Goal: Information Seeking & Learning: Learn about a topic

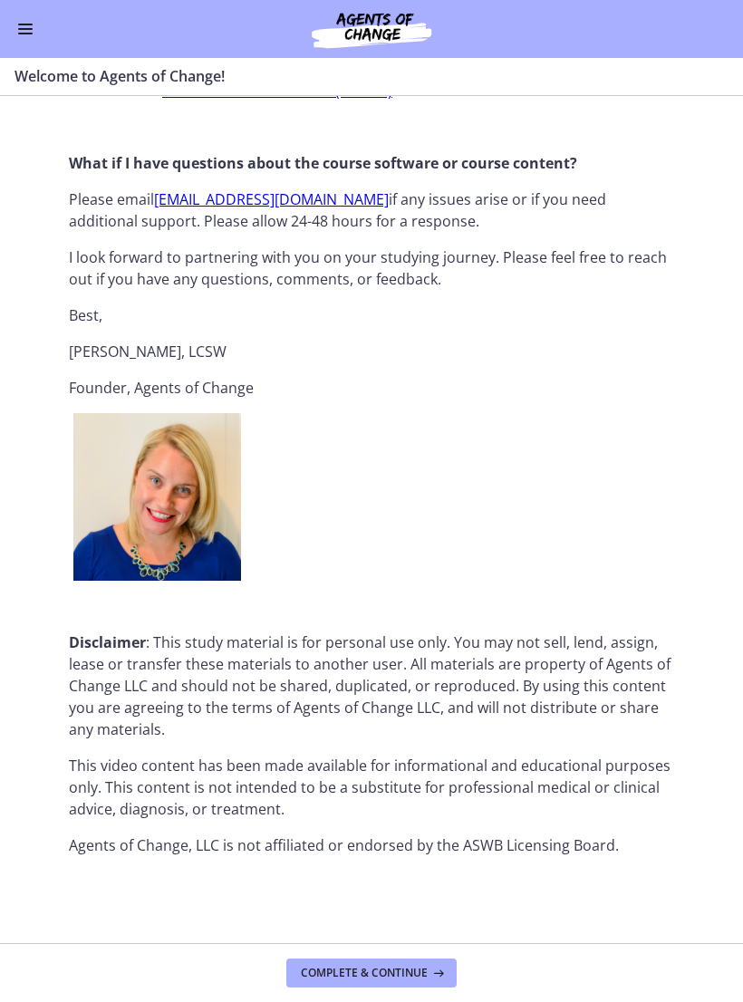
scroll to position [1991, 0]
click at [393, 968] on span "Complete & continue" at bounding box center [364, 973] width 127 height 14
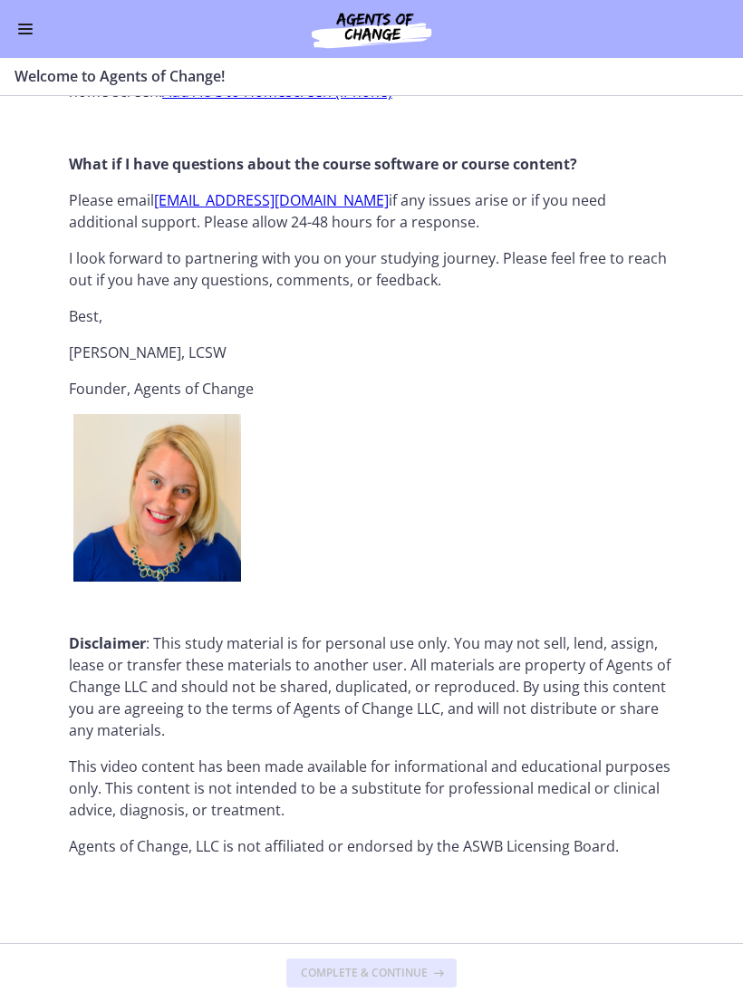
scroll to position [0, 0]
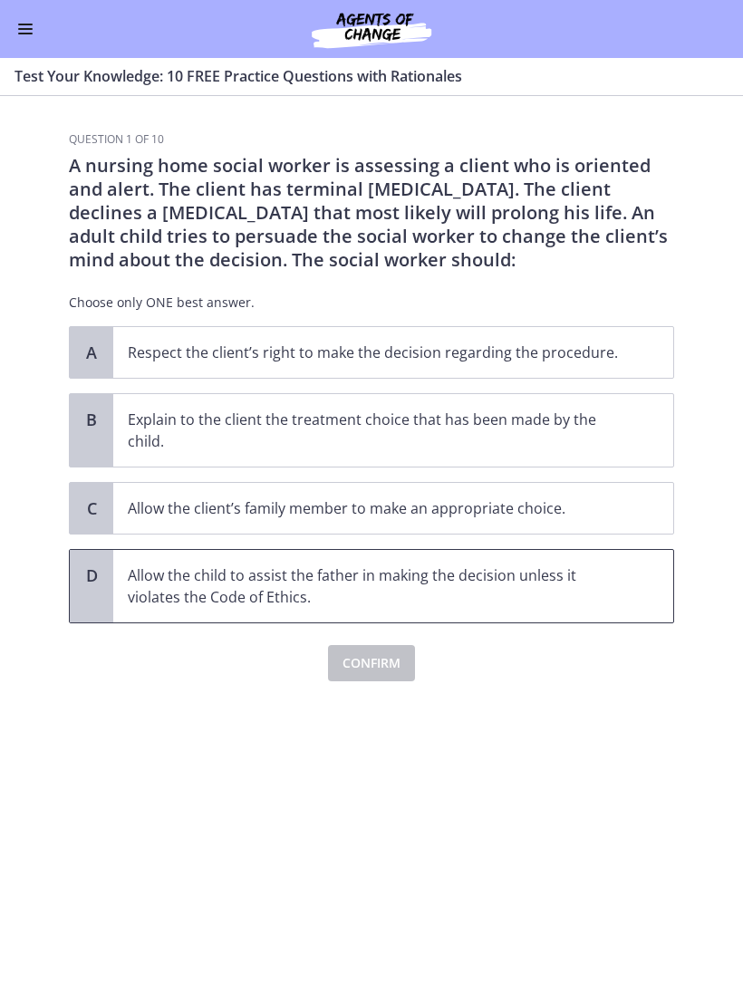
click at [532, 569] on p "Allow the child to assist the father in making the decision unless it violates …" at bounding box center [375, 585] width 495 height 43
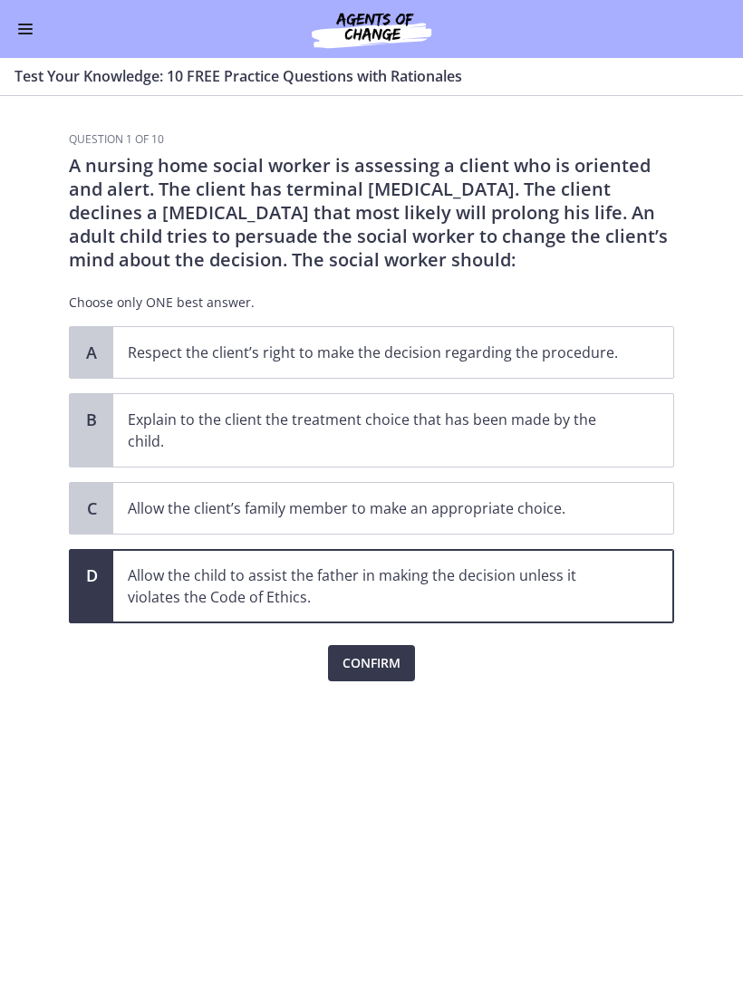
click at [382, 658] on span "Confirm" at bounding box center [371, 663] width 58 height 22
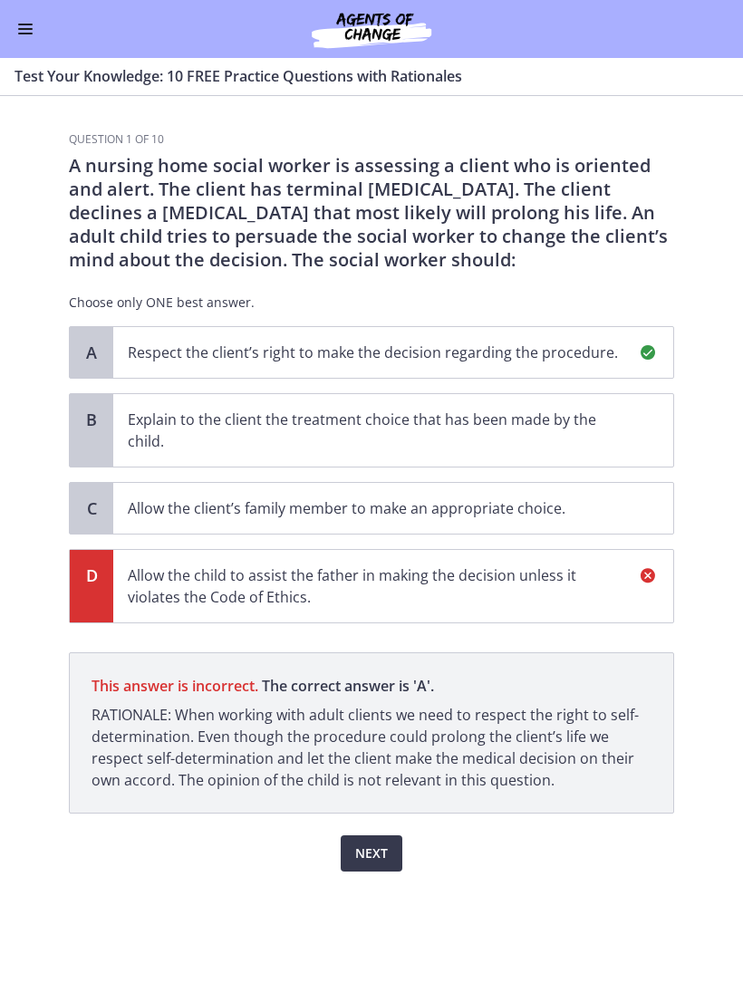
click at [378, 848] on span "Next" at bounding box center [371, 853] width 33 height 22
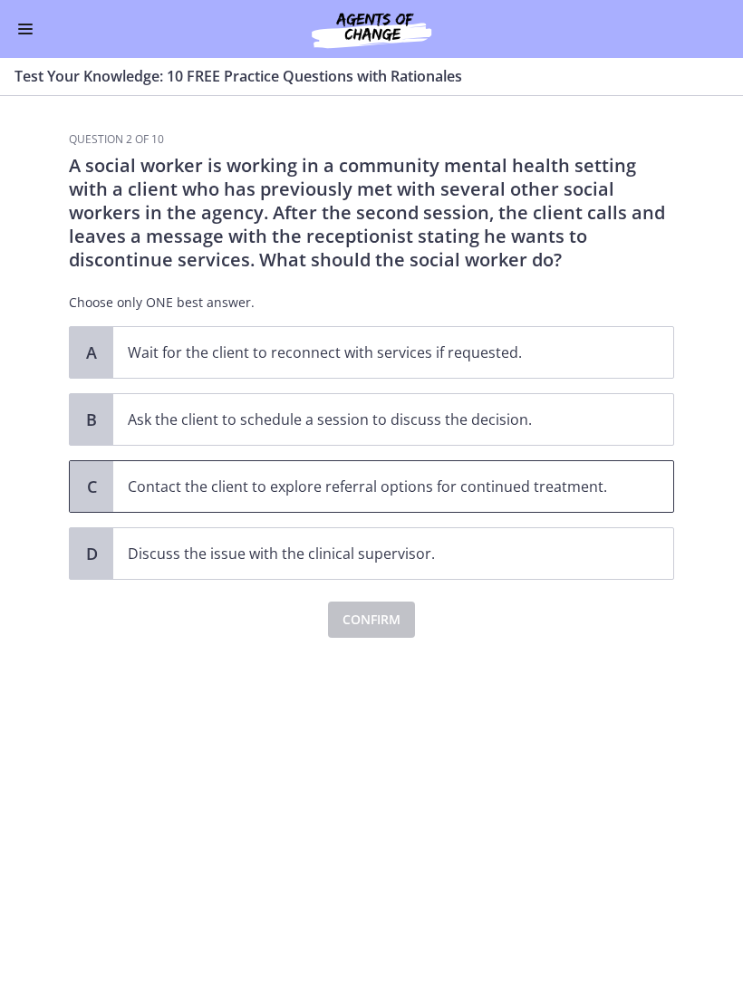
click at [599, 478] on p "Contact the client to explore referral options for continued treatment." at bounding box center [375, 487] width 495 height 22
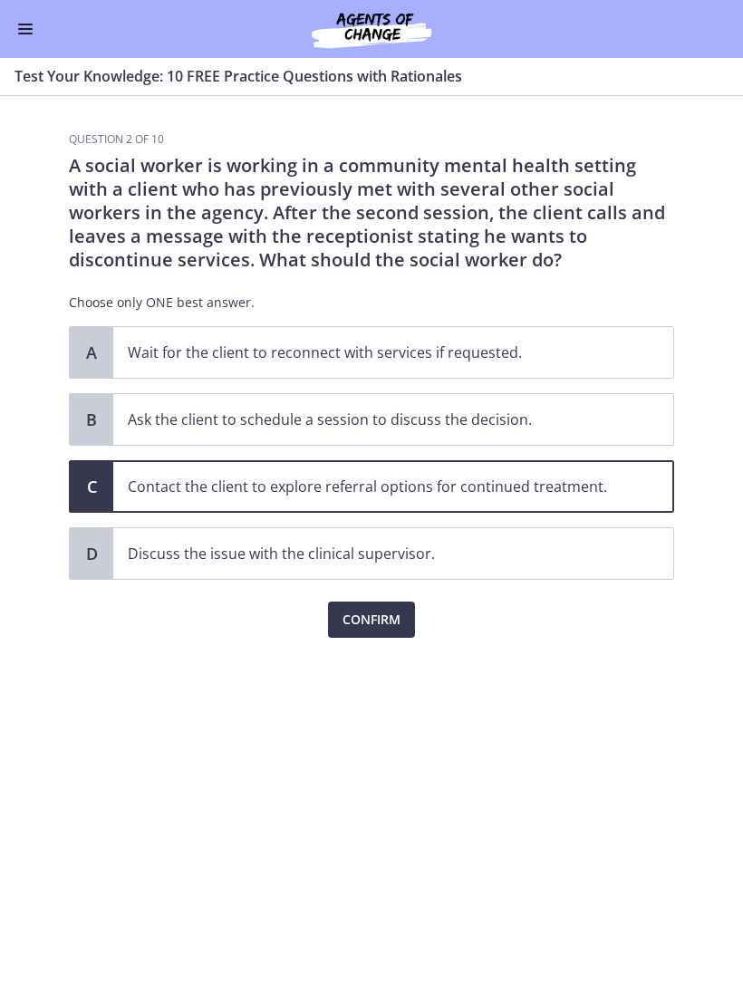
click at [384, 615] on span "Confirm" at bounding box center [371, 620] width 58 height 22
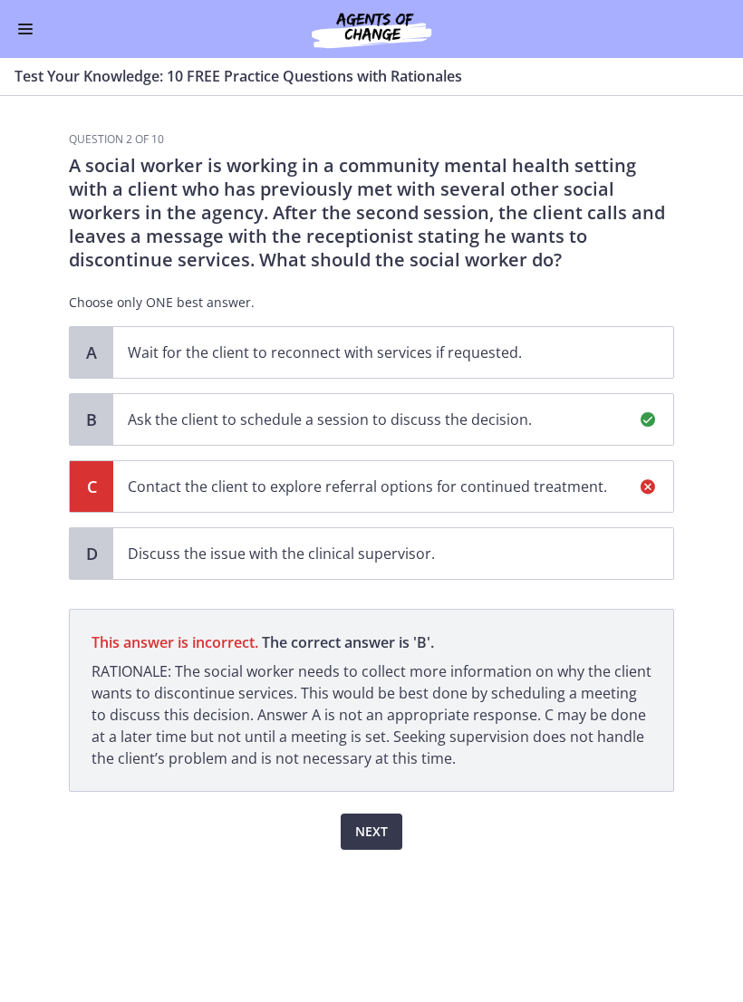
click at [367, 833] on span "Next" at bounding box center [371, 832] width 33 height 22
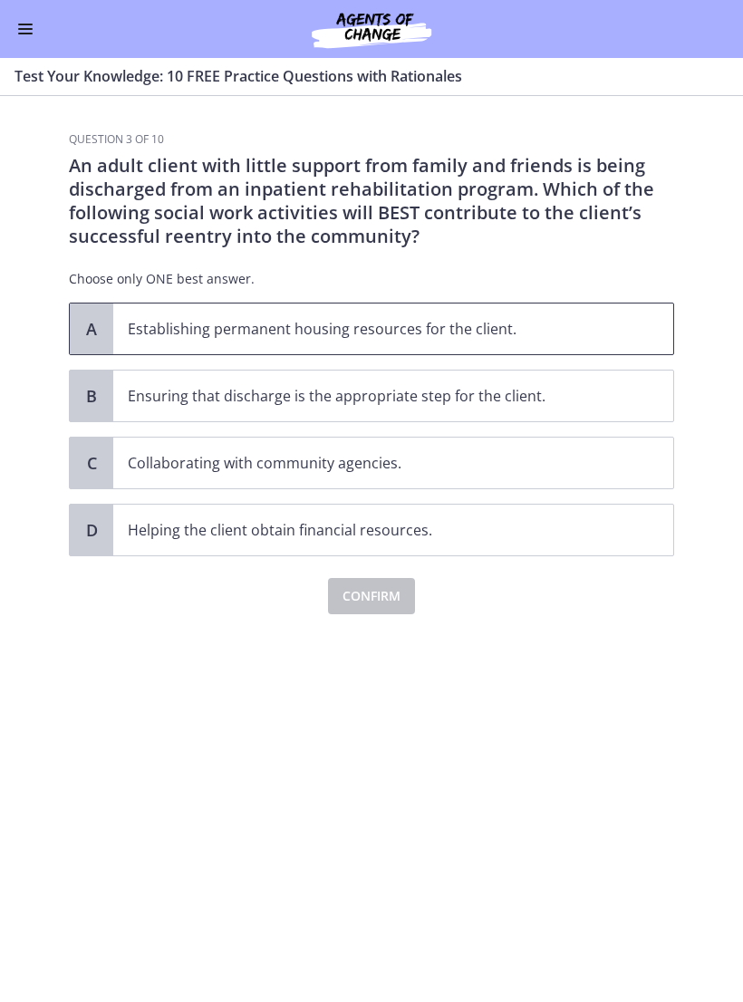
click at [492, 338] on p "Establishing permanent housing resources for the client." at bounding box center [375, 329] width 495 height 22
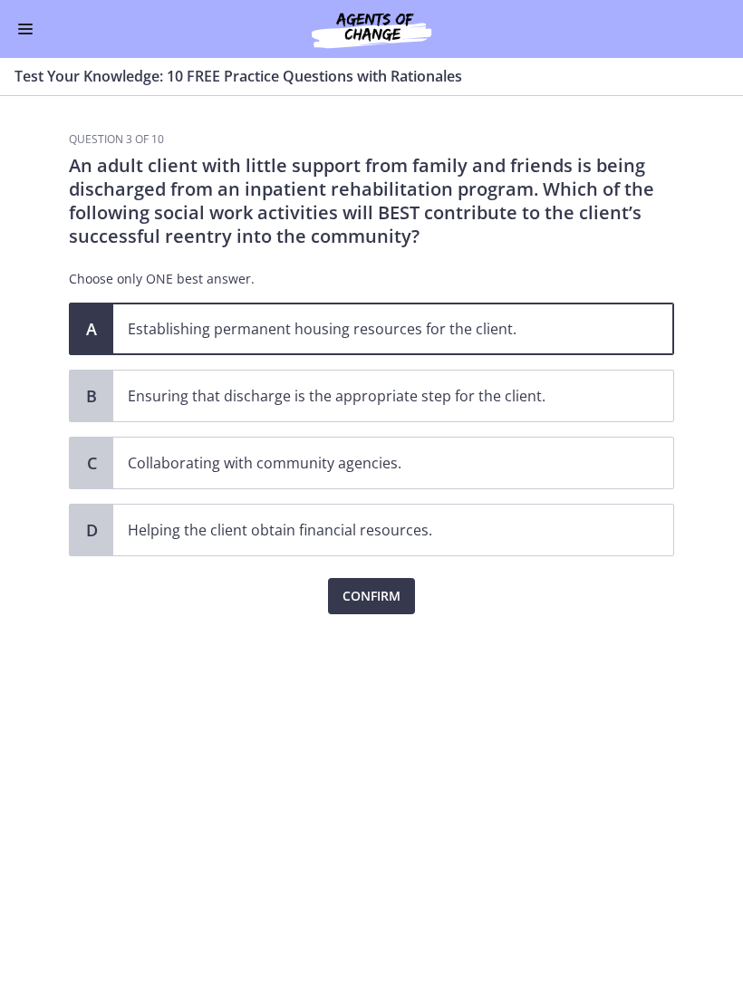
click at [351, 596] on span "Confirm" at bounding box center [371, 596] width 58 height 22
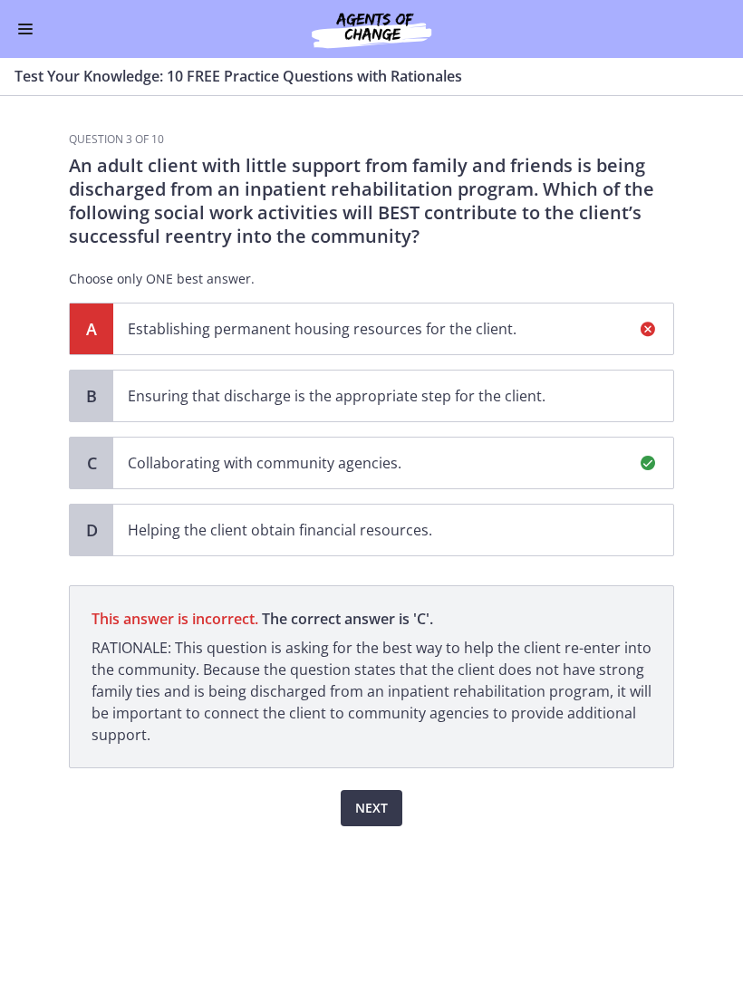
click at [393, 797] on button "Next" at bounding box center [372, 808] width 62 height 36
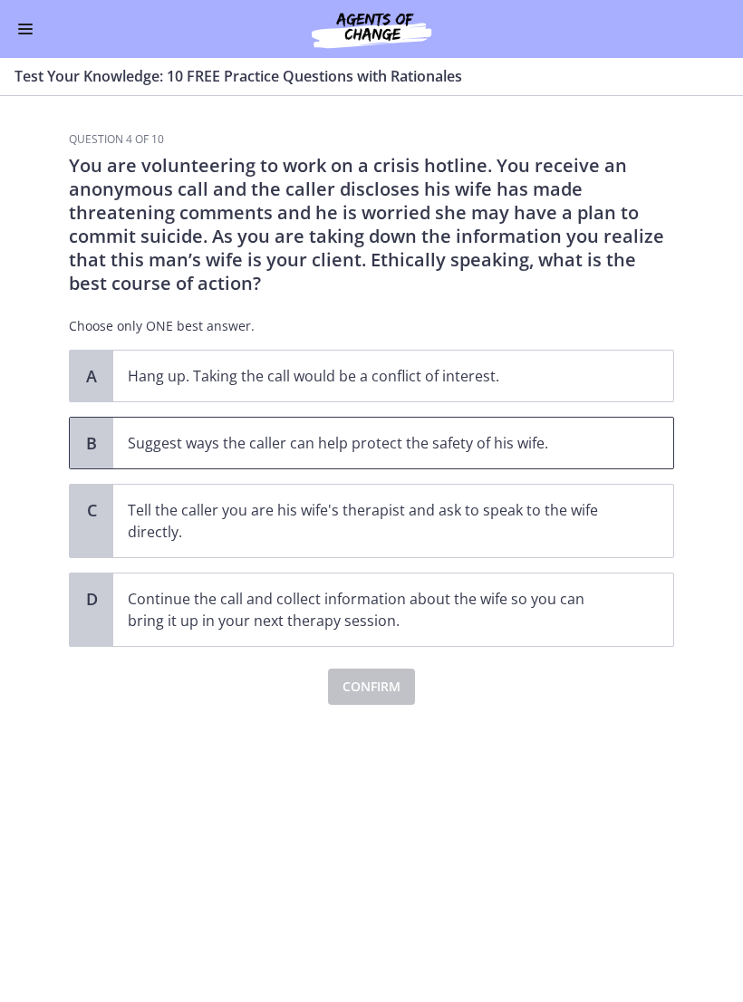
click at [547, 440] on p "Suggest ways the caller can help protect the safety of his wife." at bounding box center [375, 443] width 495 height 22
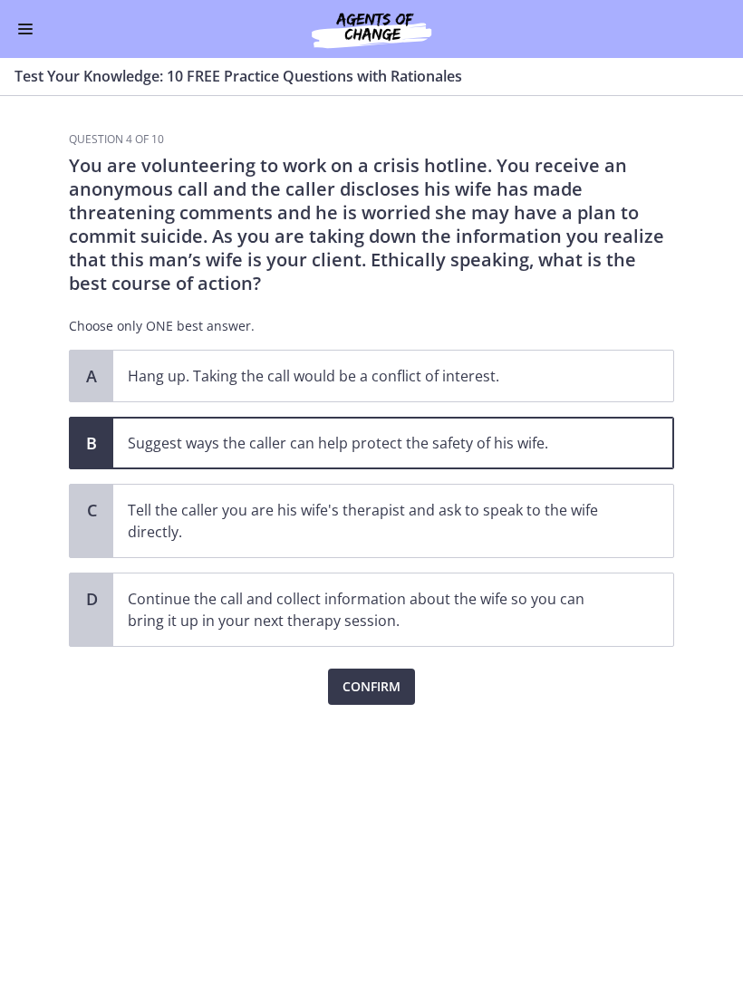
click at [381, 681] on span "Confirm" at bounding box center [371, 687] width 58 height 22
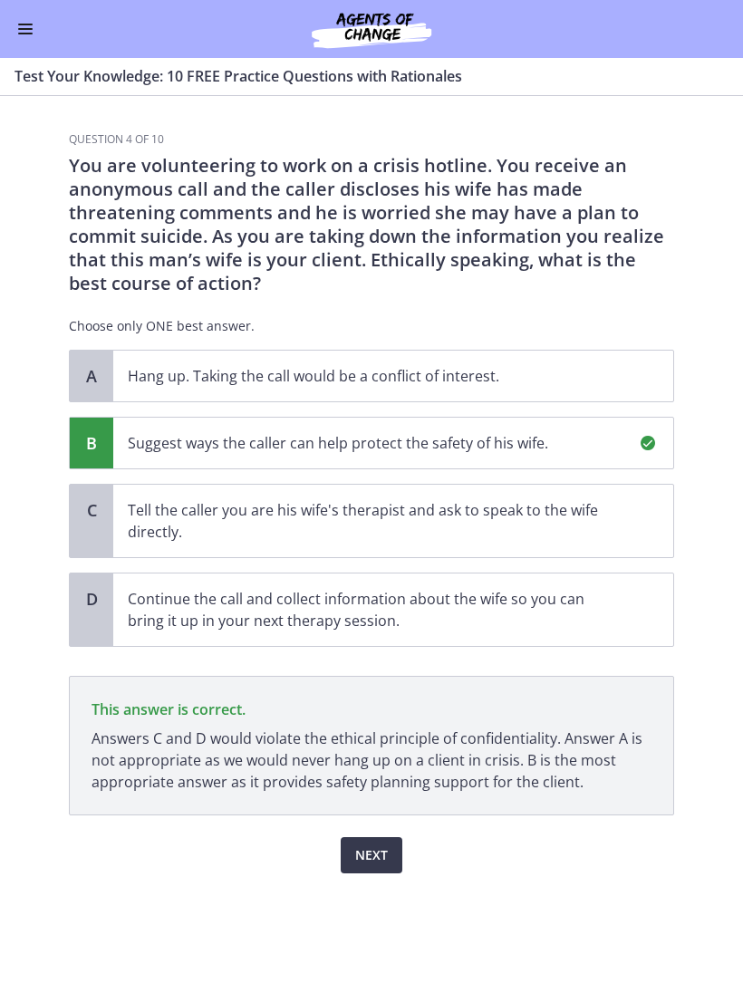
click at [378, 854] on span "Next" at bounding box center [371, 855] width 33 height 22
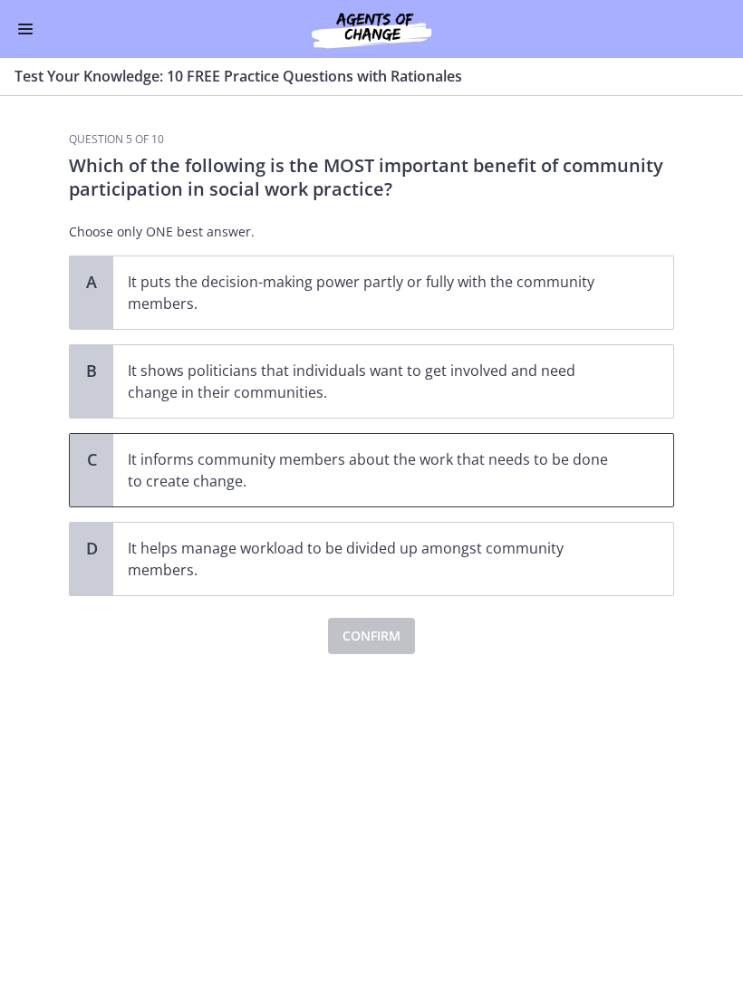
click at [517, 467] on p "It informs community members about the work that needs to be done to create cha…" at bounding box center [375, 469] width 495 height 43
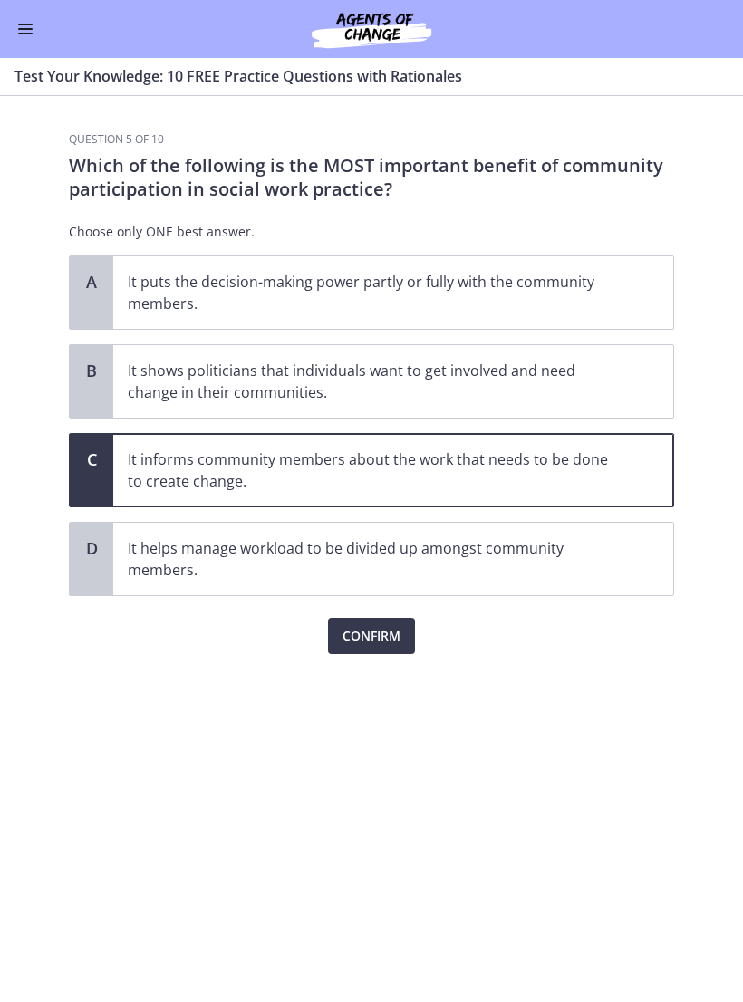
click at [373, 640] on span "Confirm" at bounding box center [371, 636] width 58 height 22
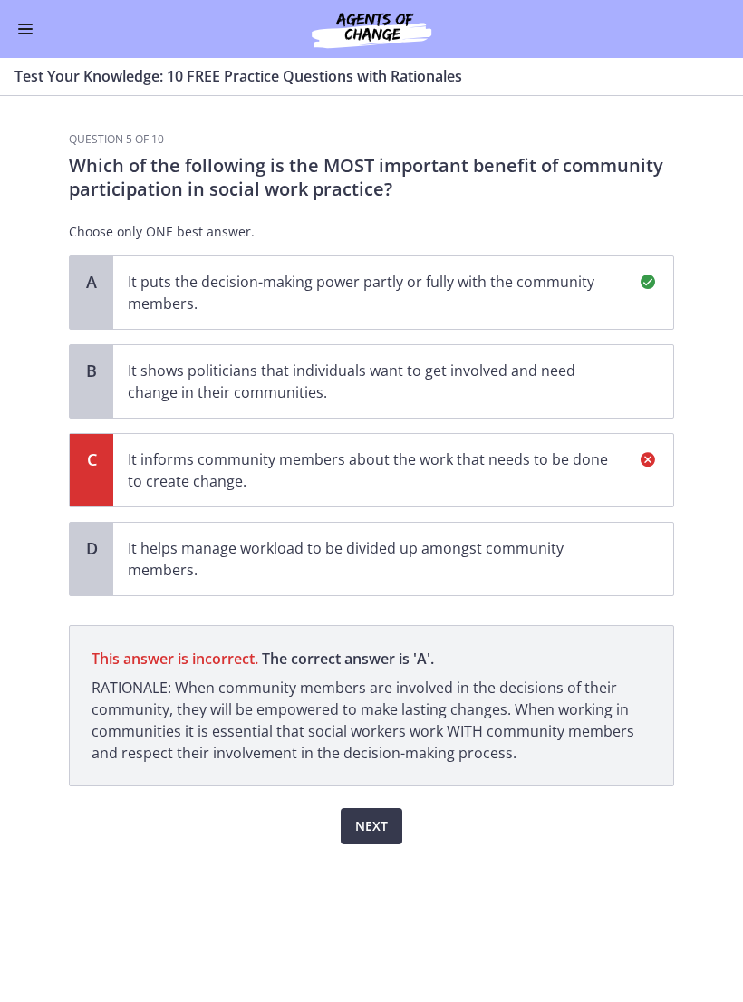
click at [369, 824] on span "Next" at bounding box center [371, 826] width 33 height 22
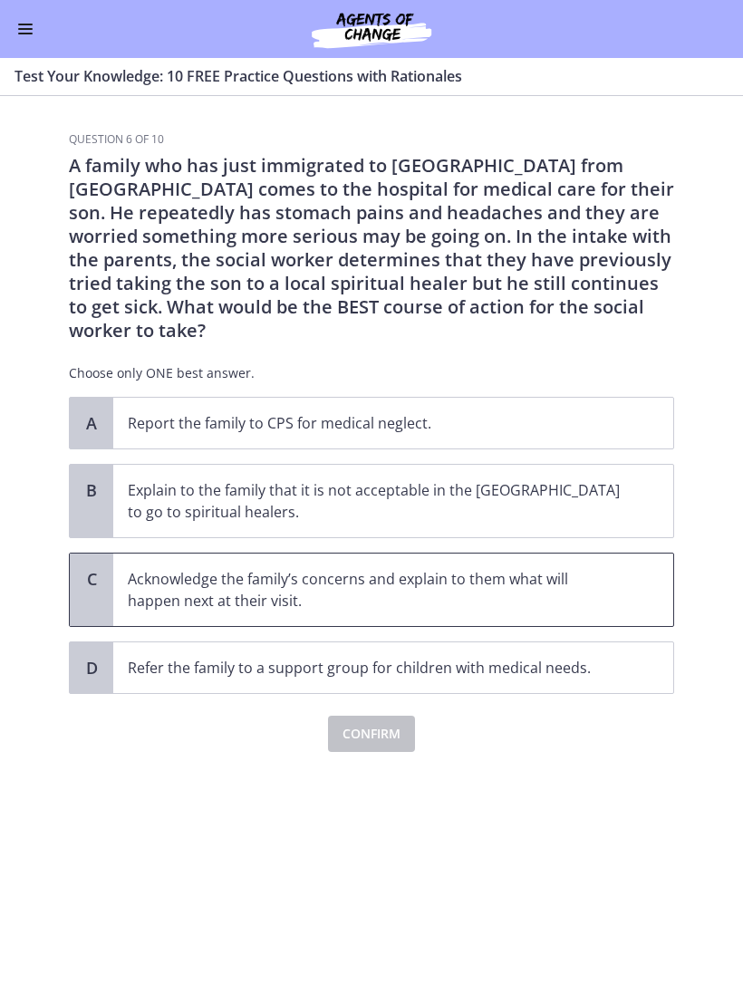
click at [366, 568] on p "Acknowledge the family’s concerns and explain to them what will happen next at …" at bounding box center [375, 589] width 495 height 43
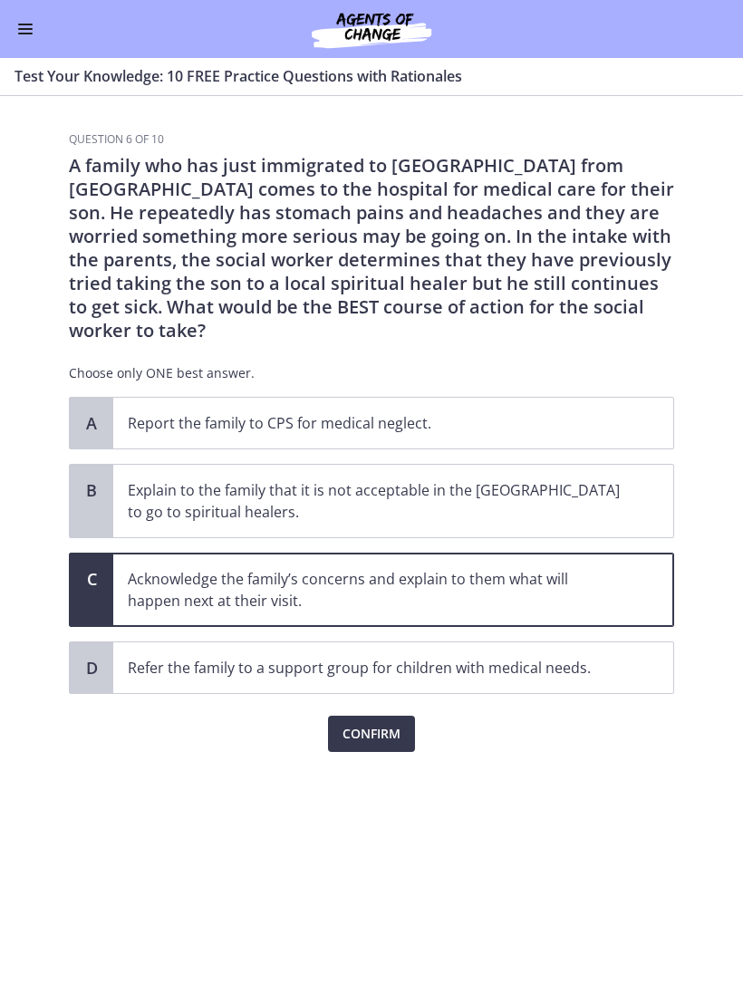
click at [380, 723] on span "Confirm" at bounding box center [371, 734] width 58 height 22
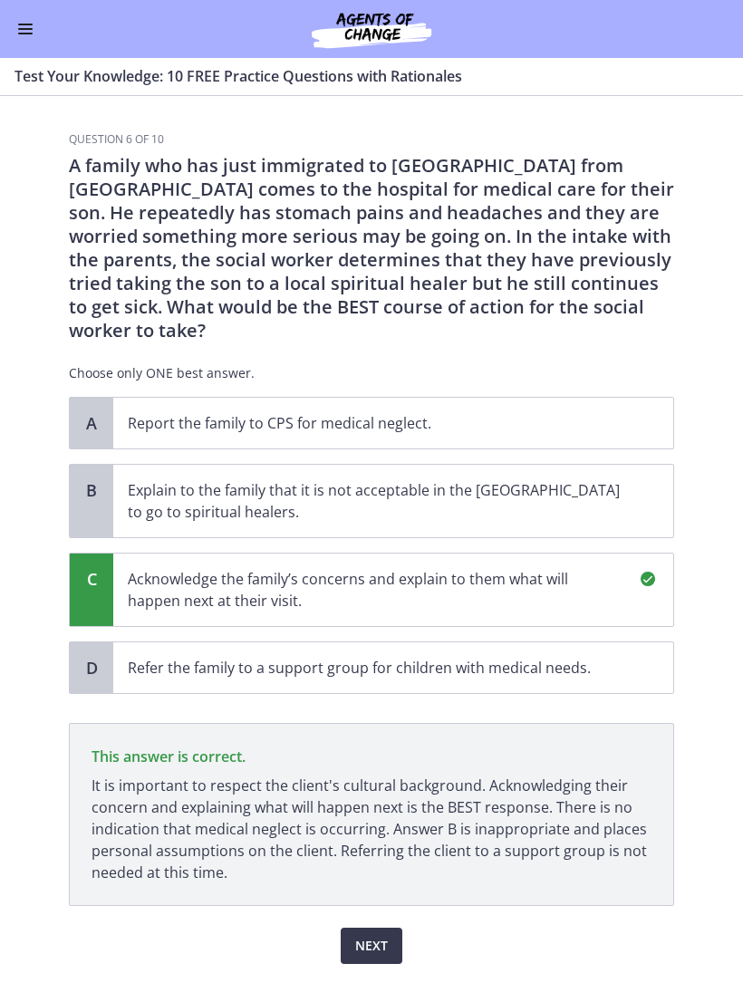
scroll to position [11, 0]
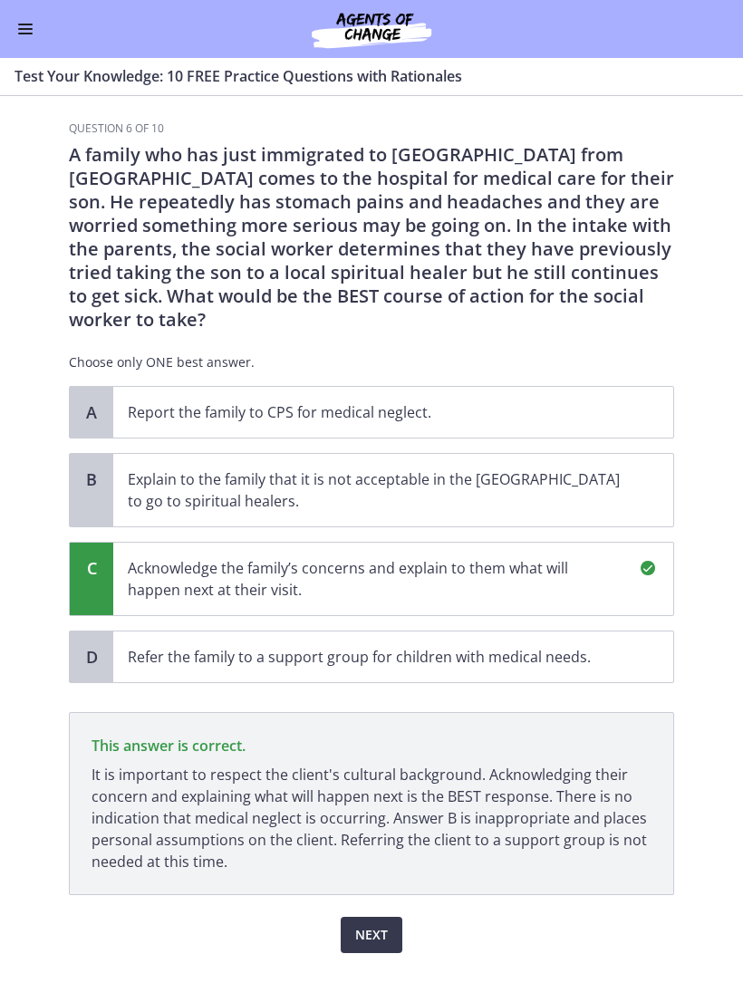
click at [369, 924] on span "Next" at bounding box center [371, 935] width 33 height 22
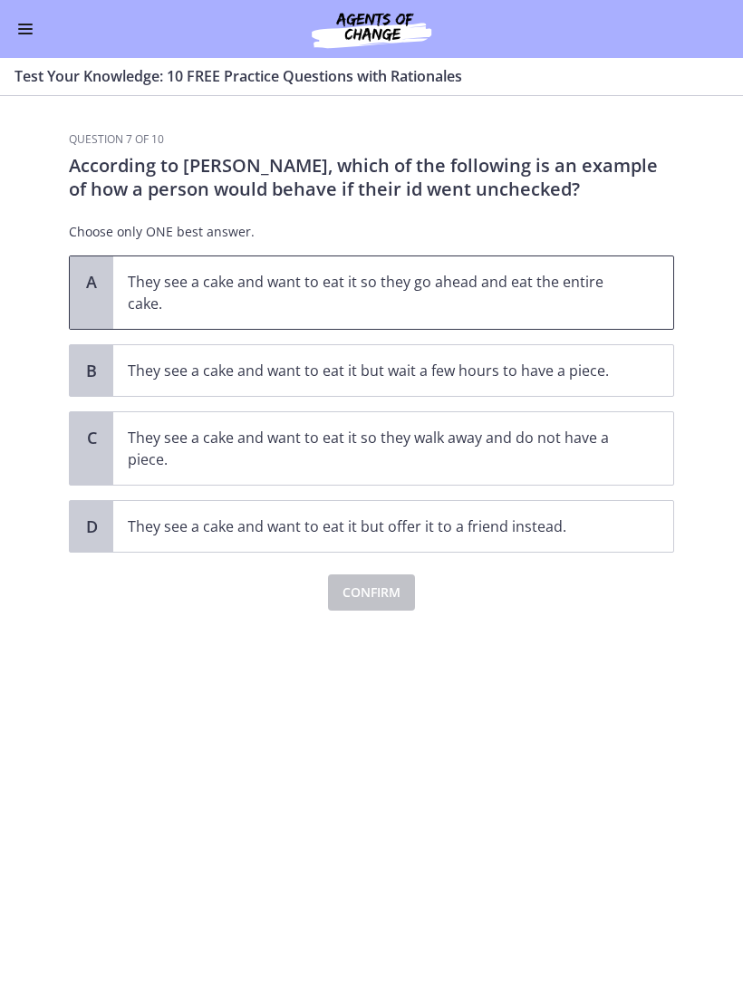
click at [529, 294] on p "They see a cake and want to eat it so they go ahead and eat the entire cake." at bounding box center [375, 292] width 495 height 43
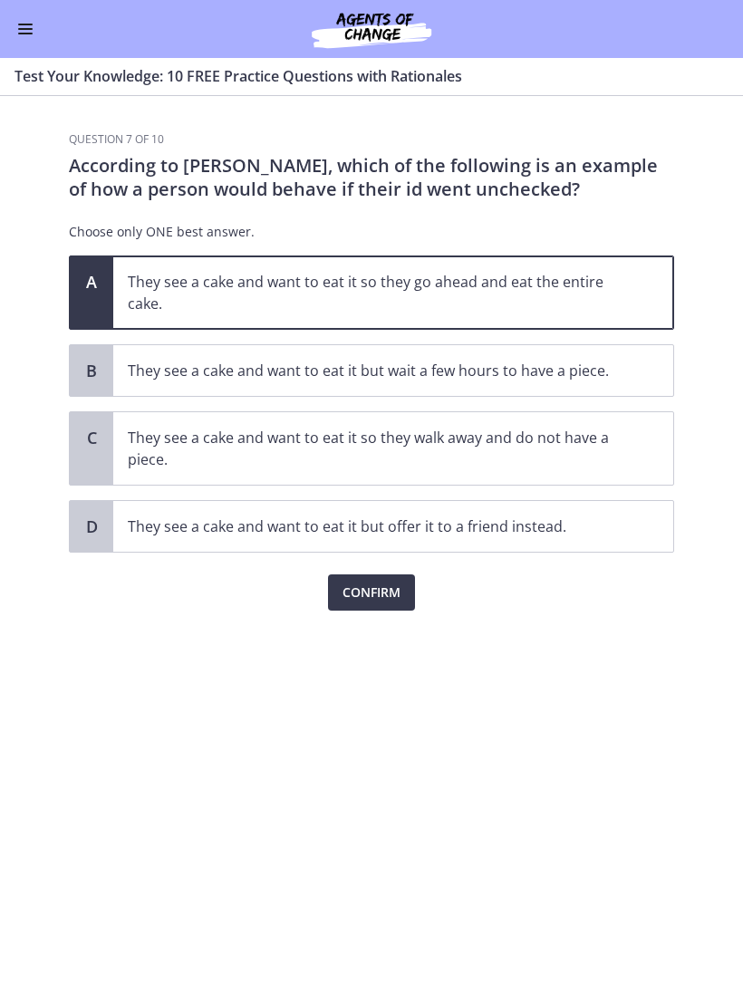
click at [379, 588] on span "Confirm" at bounding box center [371, 593] width 58 height 22
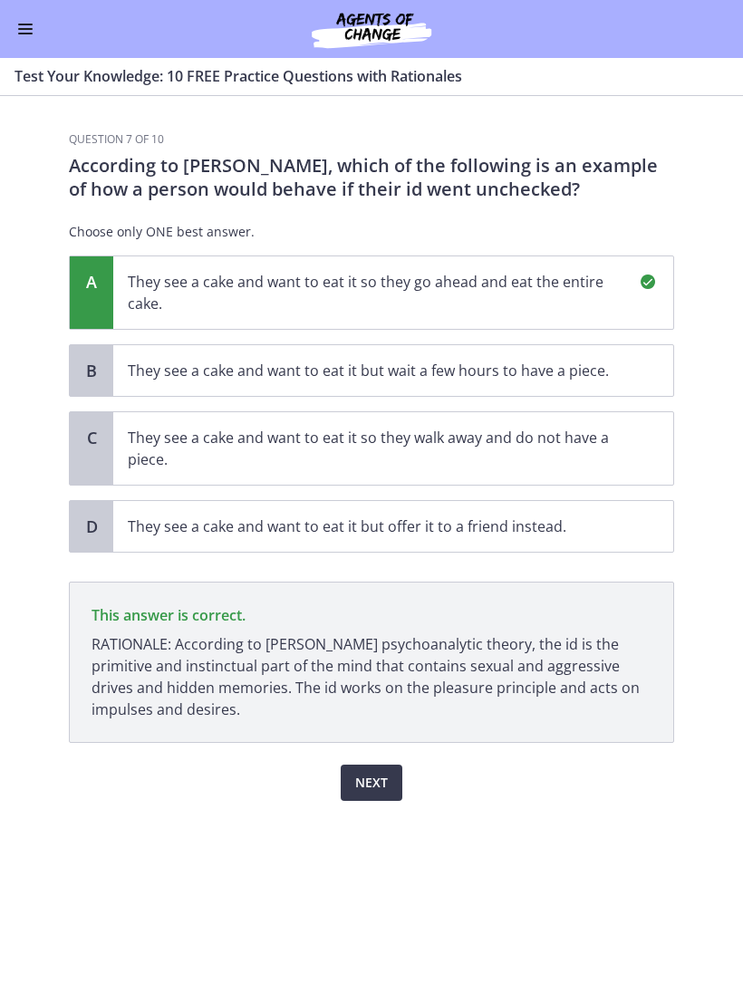
click at [382, 781] on span "Next" at bounding box center [371, 783] width 33 height 22
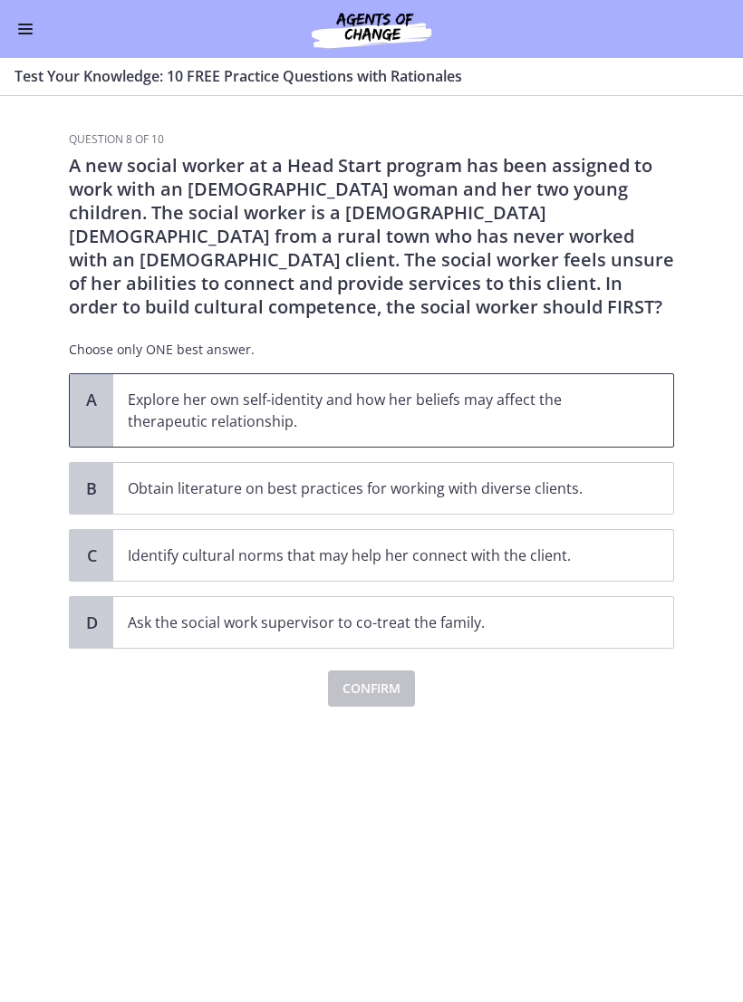
click at [502, 409] on p "Explore her own self-identity and how her beliefs may affect the therapeutic re…" at bounding box center [375, 410] width 495 height 43
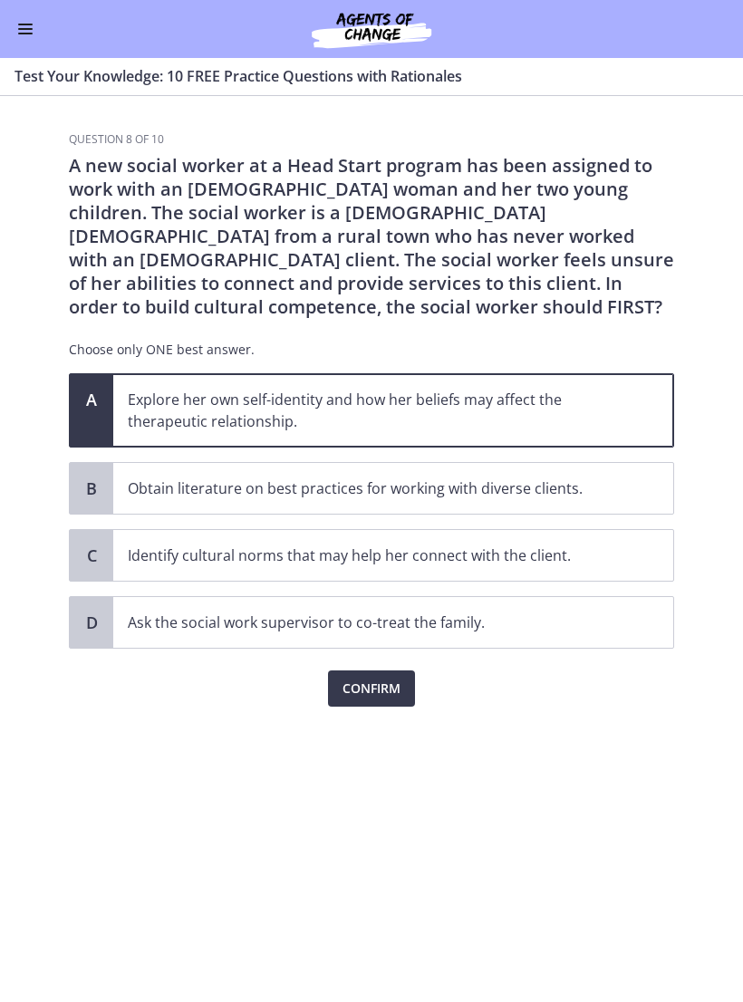
click at [375, 687] on span "Confirm" at bounding box center [371, 689] width 58 height 22
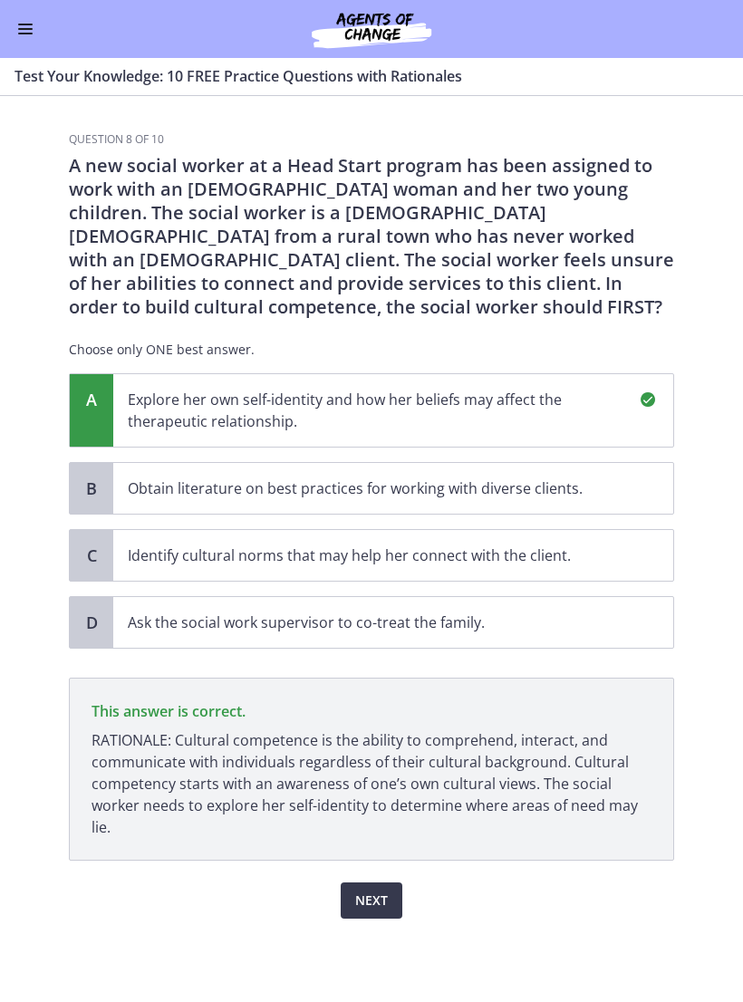
click at [367, 891] on span "Next" at bounding box center [371, 900] width 33 height 22
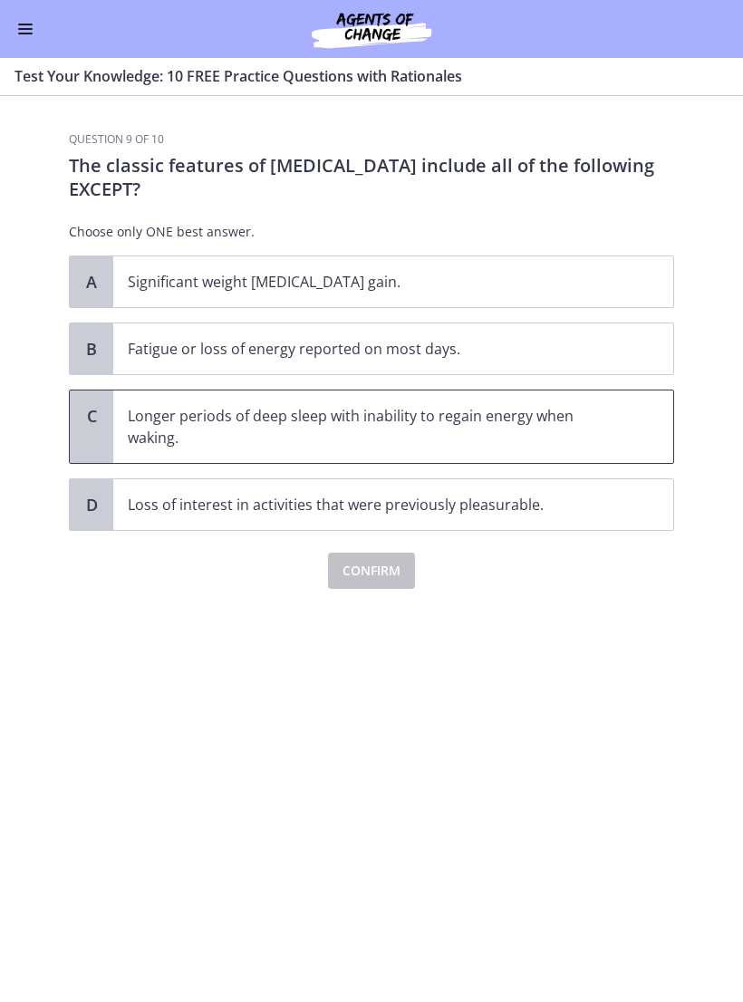
click at [443, 422] on p "Longer periods of deep sleep with inability to regain energy when waking." at bounding box center [375, 426] width 495 height 43
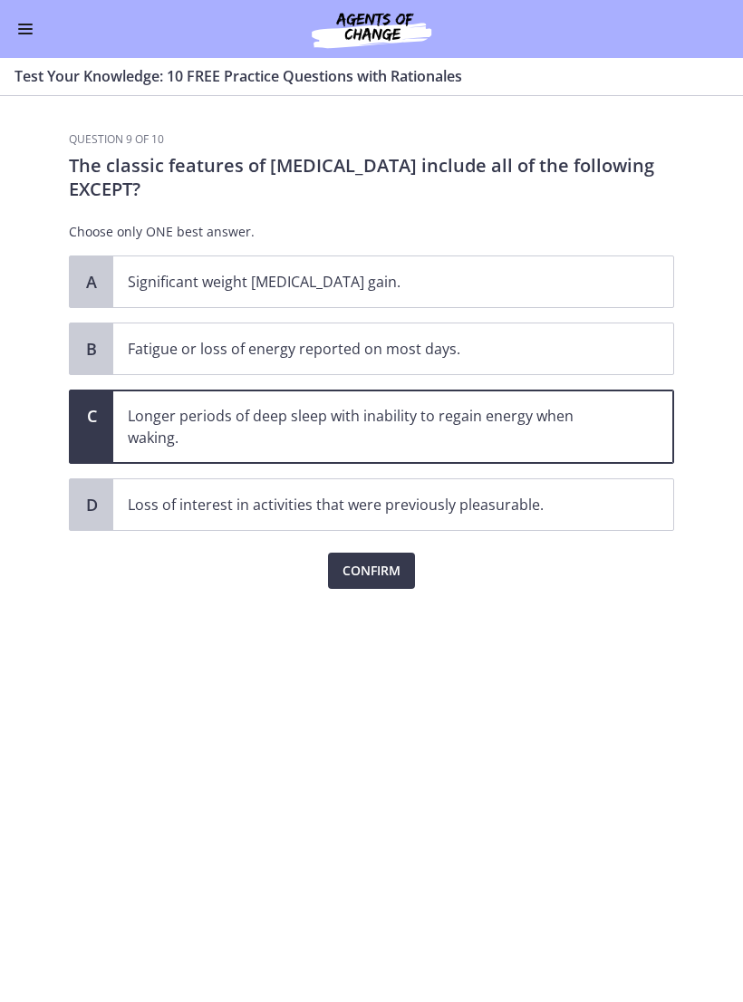
click at [362, 579] on span "Confirm" at bounding box center [371, 571] width 58 height 22
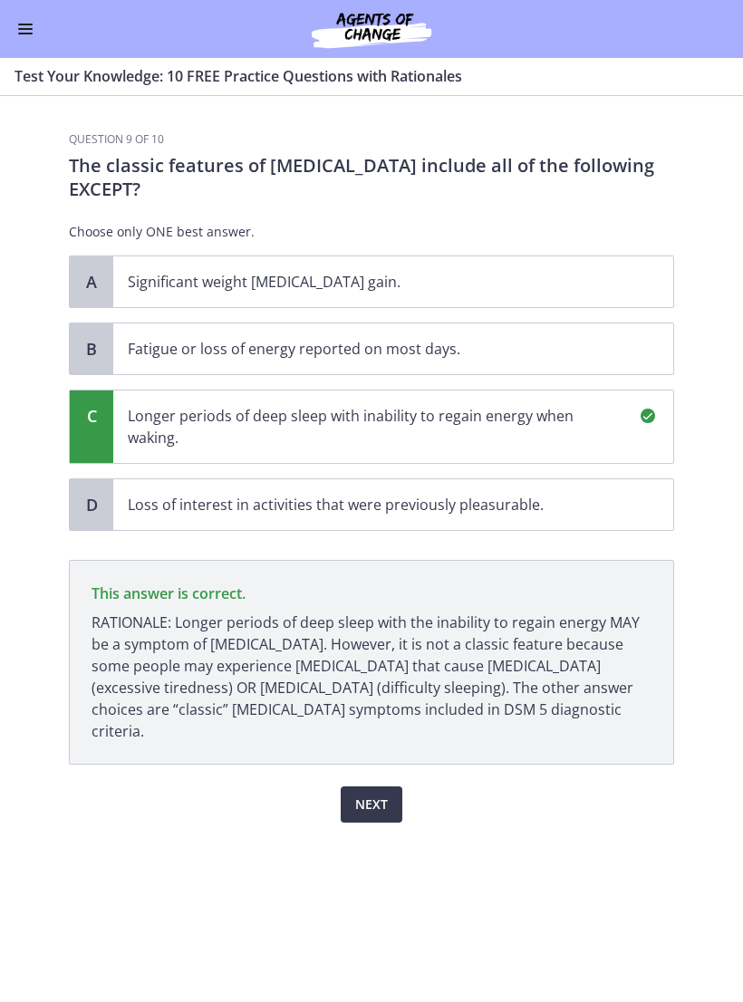
click at [379, 793] on span "Next" at bounding box center [371, 804] width 33 height 22
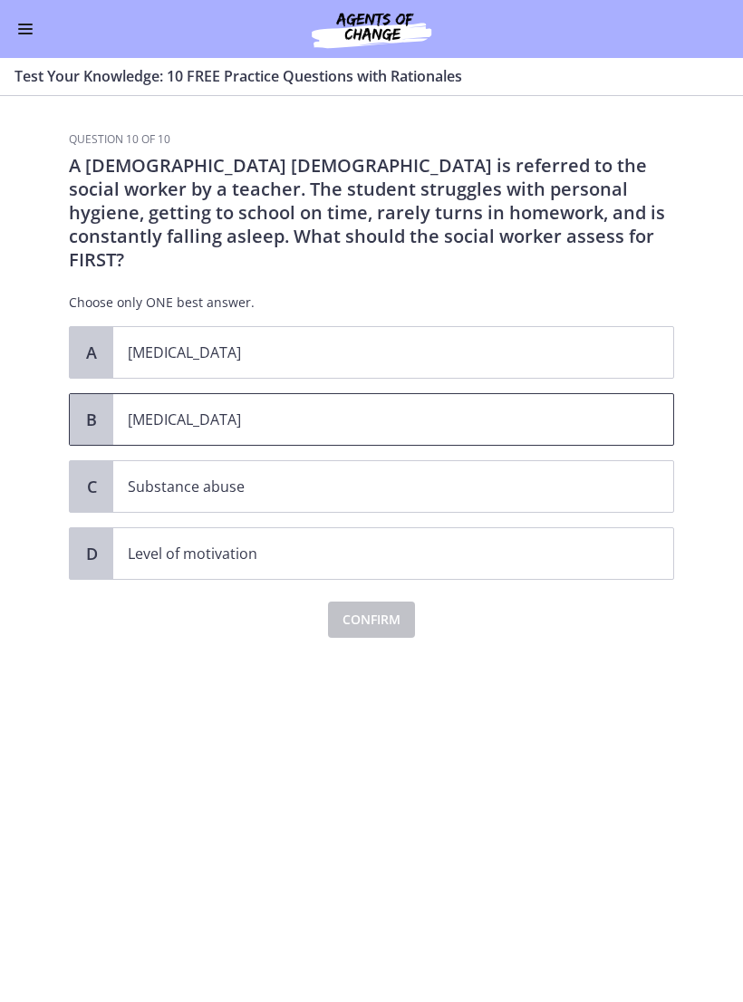
click at [154, 409] on p "[MEDICAL_DATA]" at bounding box center [375, 420] width 495 height 22
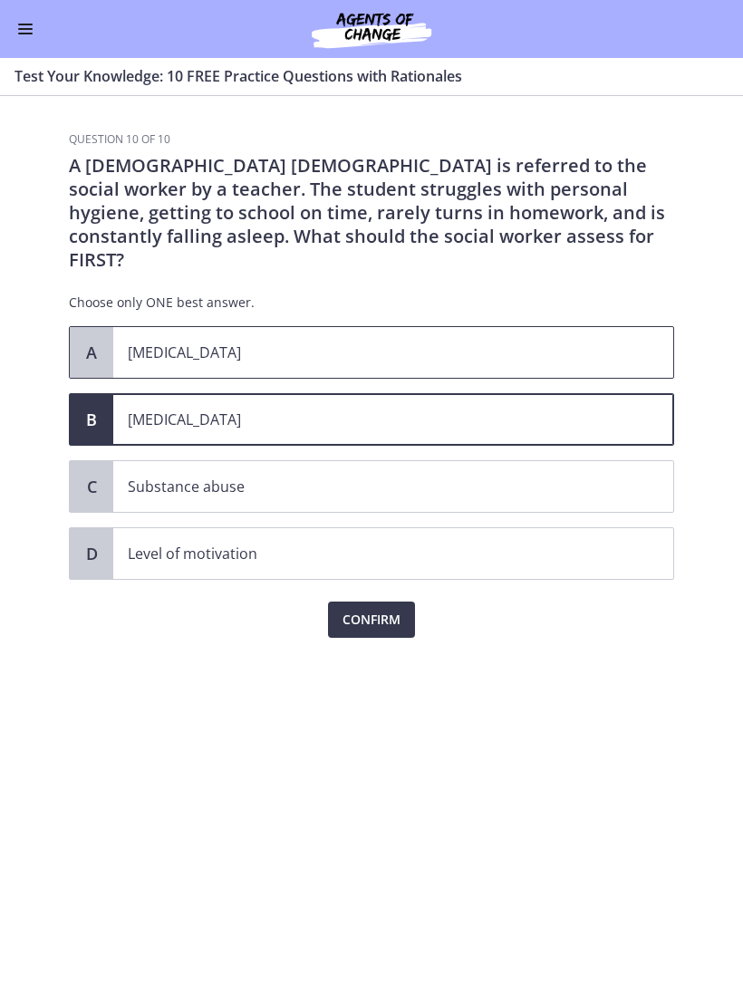
click at [325, 341] on p "[MEDICAL_DATA]" at bounding box center [375, 352] width 495 height 22
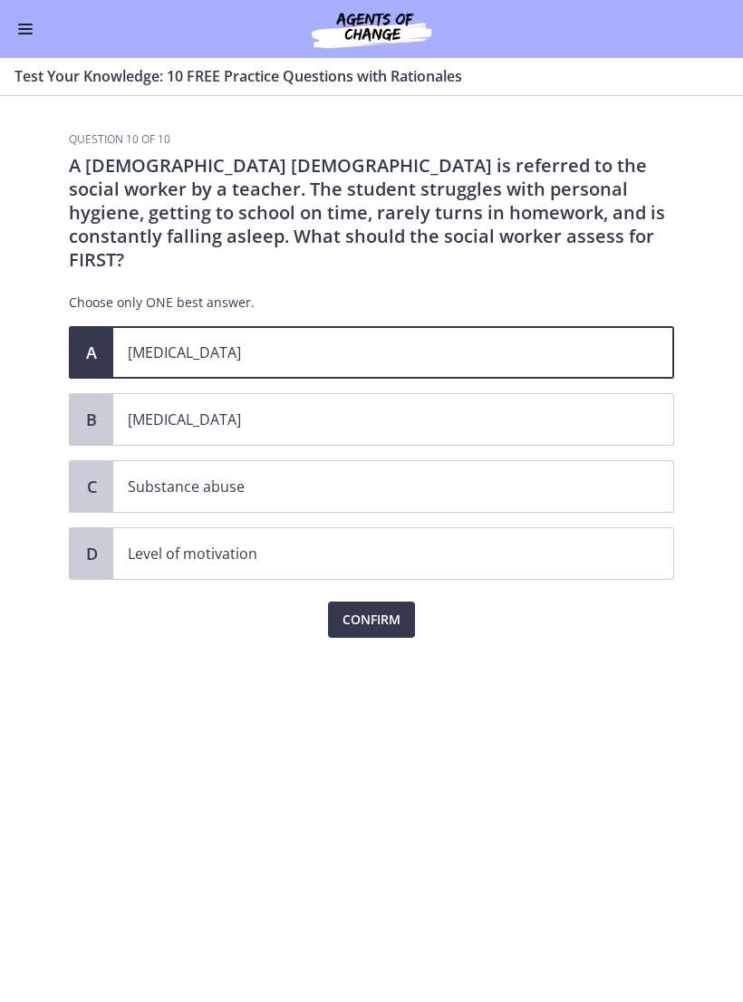
click at [369, 609] on span "Confirm" at bounding box center [371, 620] width 58 height 22
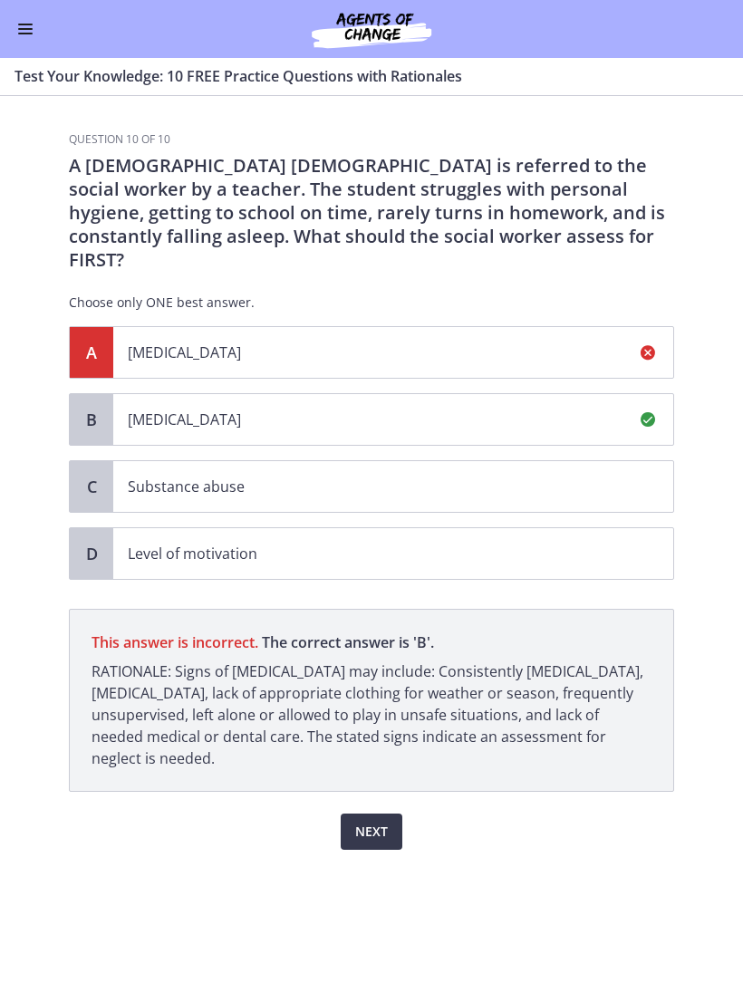
click at [380, 821] on span "Next" at bounding box center [371, 832] width 33 height 22
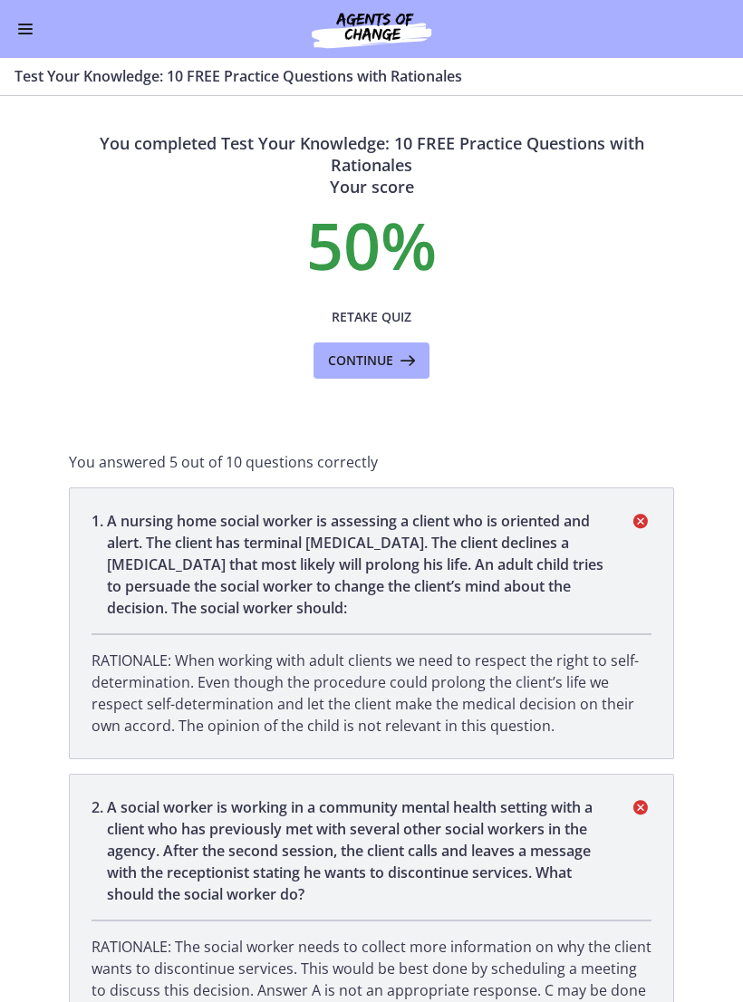
click at [347, 350] on span "Continue" at bounding box center [360, 361] width 65 height 22
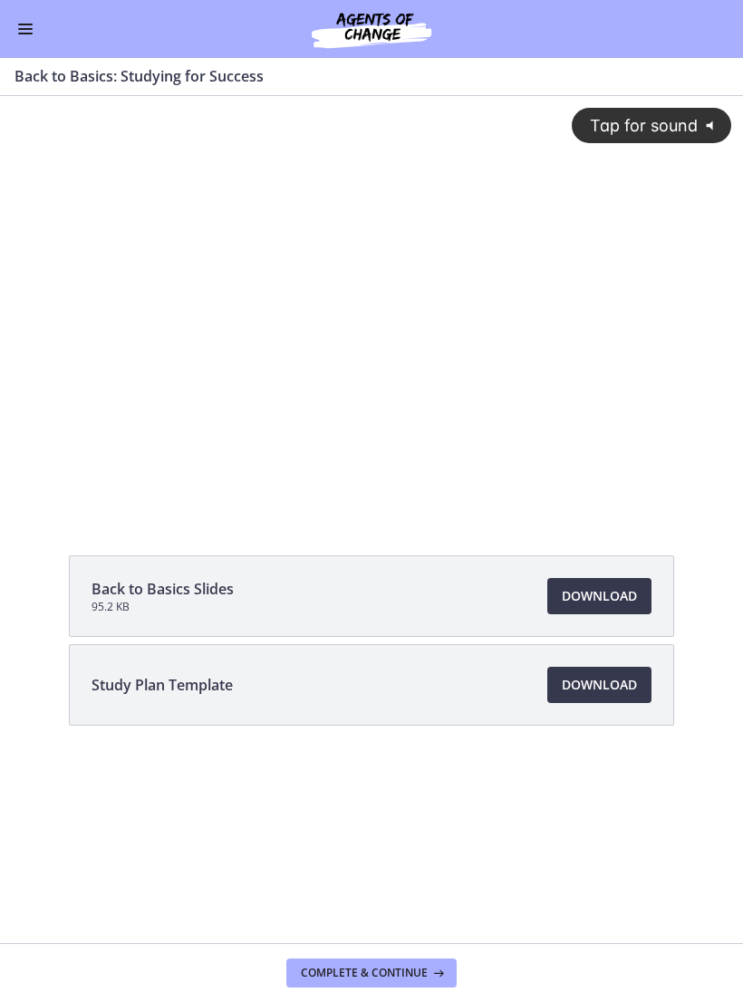
click at [421, 360] on div "Tap for sound @keyframes VOLUME_SMALL_WAVE_FLASH { 0% { opacity: 0; } 33% { opa…" at bounding box center [371, 289] width 743 height 387
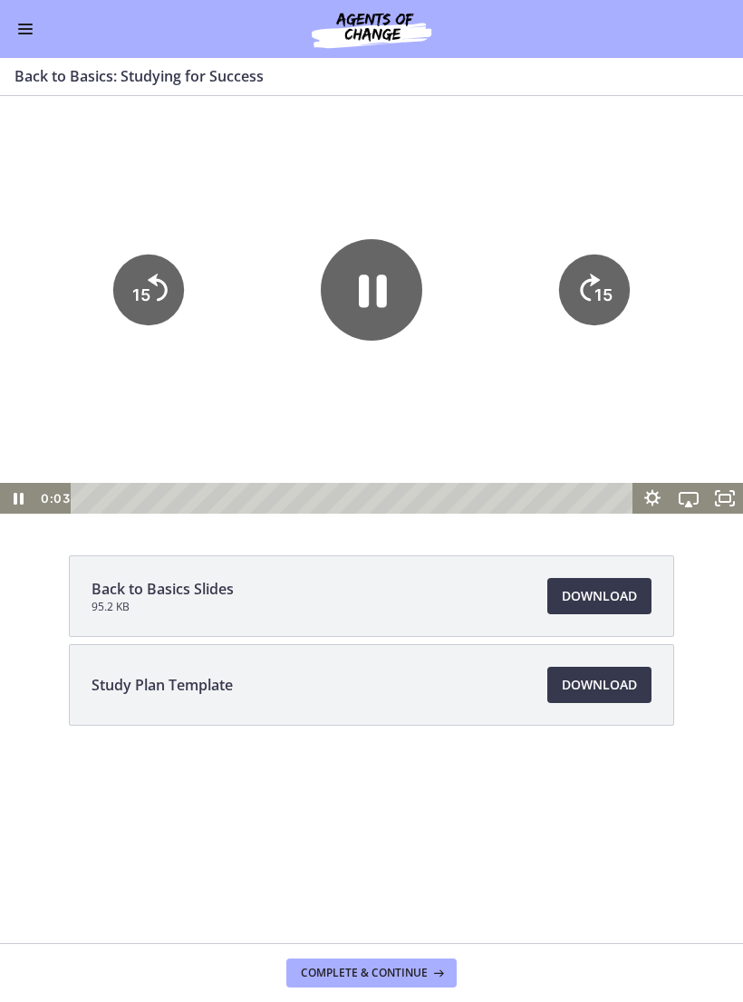
click at [390, 314] on icon "Pause" at bounding box center [371, 289] width 101 height 101
click at [289, 572] on li "Back to Basics Slides 95.2 KB Download Opens in a new window" at bounding box center [371, 596] width 605 height 82
click at [601, 610] on link "Download Opens in a new window" at bounding box center [599, 596] width 104 height 36
click at [449, 680] on li "Study Plan Template Download Opens in a new window" at bounding box center [371, 685] width 605 height 82
click at [601, 697] on link "Download Opens in a new window" at bounding box center [599, 685] width 104 height 36
